Goal: Task Accomplishment & Management: Manage account settings

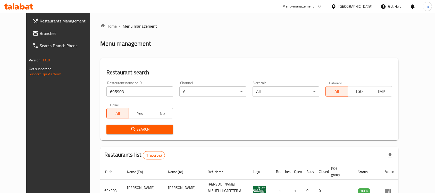
click at [353, 8] on div "[GEOGRAPHIC_DATA]" at bounding box center [356, 7] width 34 height 6
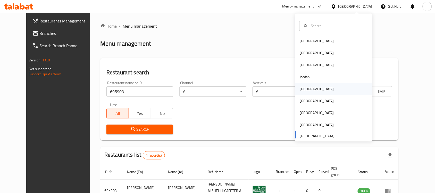
click at [317, 91] on div "[GEOGRAPHIC_DATA]" at bounding box center [334, 89] width 77 height 12
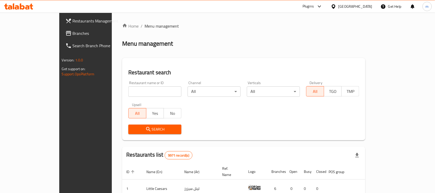
click at [73, 30] on span "Branches" at bounding box center [100, 33] width 55 height 6
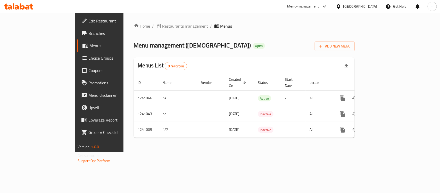
click at [163, 23] on span "Restaurants management" at bounding box center [186, 26] width 46 height 6
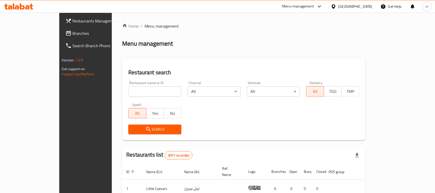
click at [131, 89] on input "search" at bounding box center [154, 91] width 53 height 10
paste input "680541"
type input "680541"
click at [133, 130] on span "Search" at bounding box center [155, 129] width 45 height 6
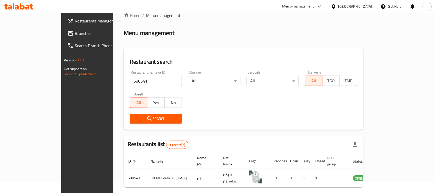
scroll to position [27, 0]
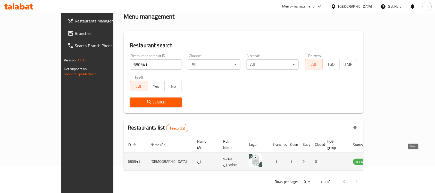
click at [386, 160] on icon "enhanced table" at bounding box center [384, 162] width 6 height 4
